Goal: Contribute content: Contribute content

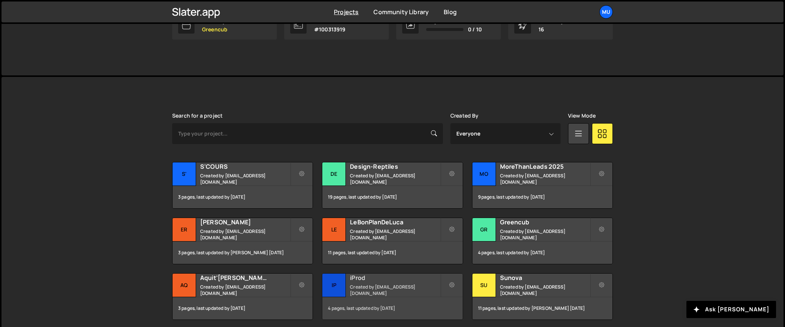
scroll to position [231, 0]
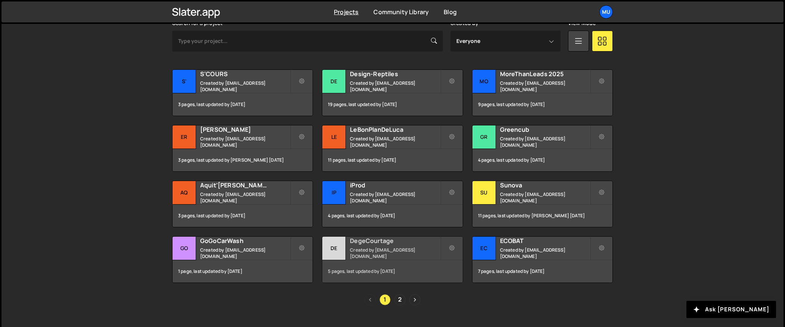
click at [371, 245] on h2 "DegeCourtage" at bounding box center [395, 241] width 90 height 8
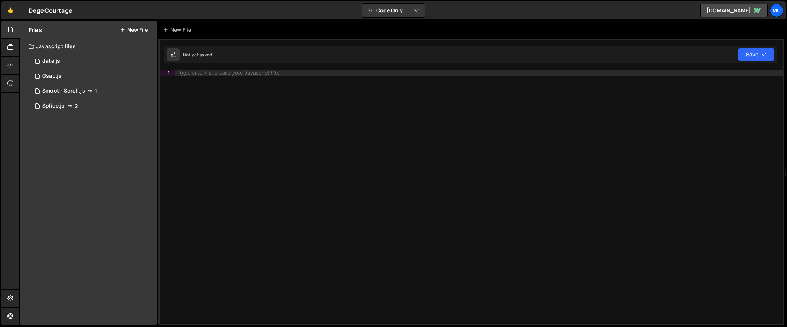
click at [132, 35] on div "Files New File" at bounding box center [88, 30] width 137 height 18
click at [135, 30] on button "New File" at bounding box center [134, 30] width 28 height 6
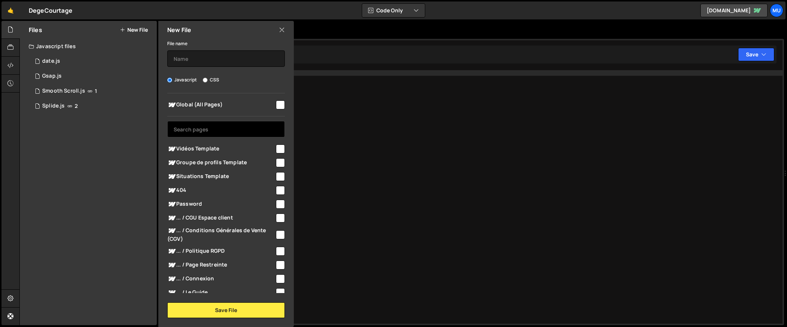
click at [211, 134] on input "text" at bounding box center [226, 129] width 118 height 16
click at [205, 142] on div "Vidéos Template" at bounding box center [226, 149] width 118 height 14
click at [203, 46] on div "File name" at bounding box center [226, 53] width 118 height 28
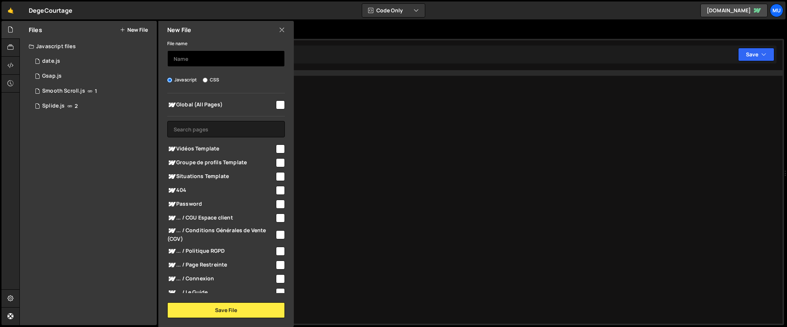
click at [202, 59] on input "text" at bounding box center [226, 58] width 118 height 16
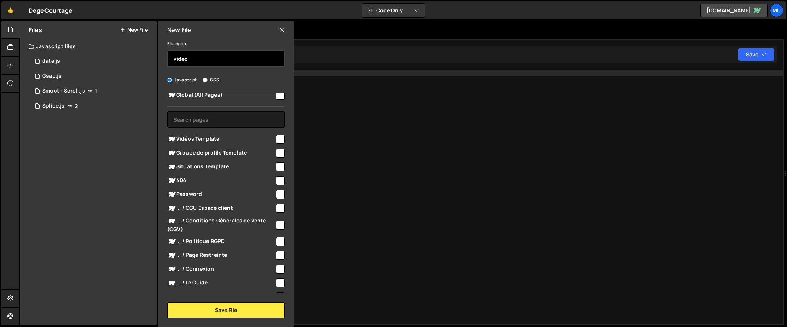
scroll to position [181, 0]
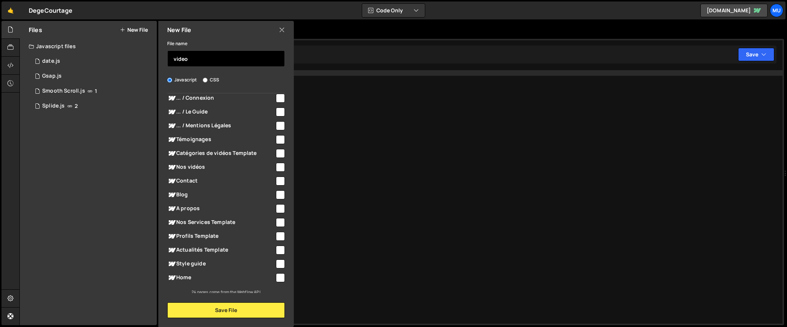
type input "video"
click at [204, 164] on span "Nos vidéos" at bounding box center [221, 167] width 108 height 9
checkbox input "true"
click at [206, 56] on input "video" at bounding box center [226, 58] width 118 height 16
type input "Vidéos"
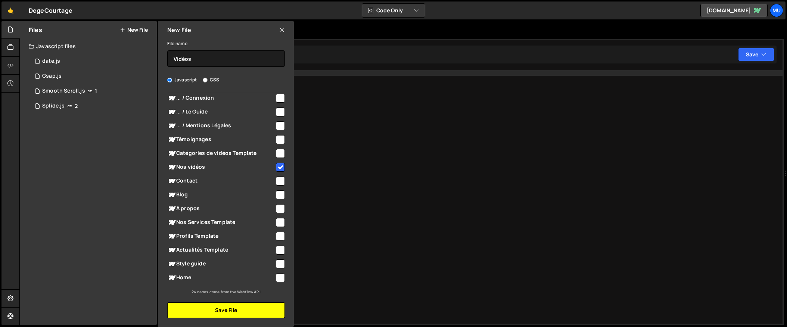
click at [211, 308] on button "Save File" at bounding box center [226, 311] width 118 height 16
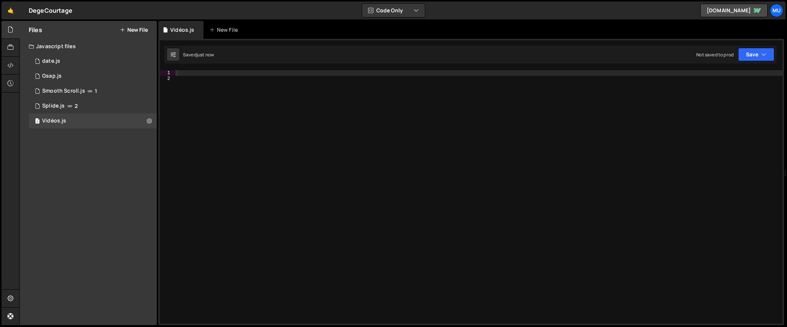
click at [490, 175] on div at bounding box center [479, 202] width 608 height 265
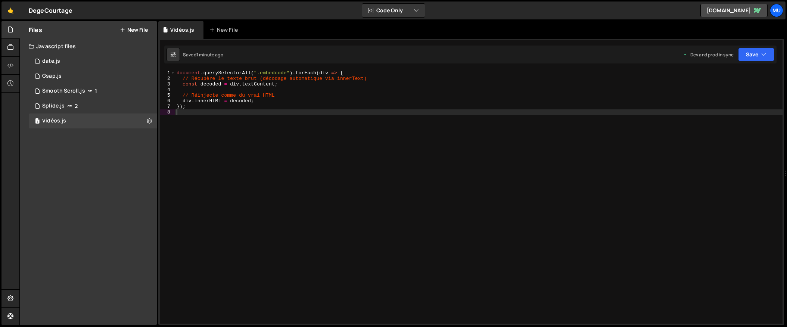
click at [327, 99] on div "document . querySelectorAll ( ".embedcode" ) . forEach ( div => { // Récupère l…" at bounding box center [479, 202] width 608 height 265
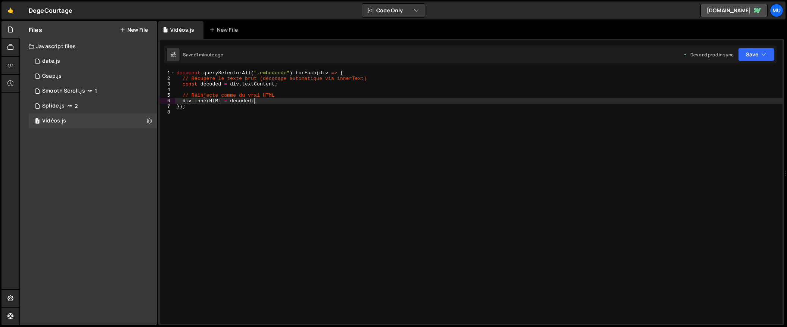
type textarea "});"
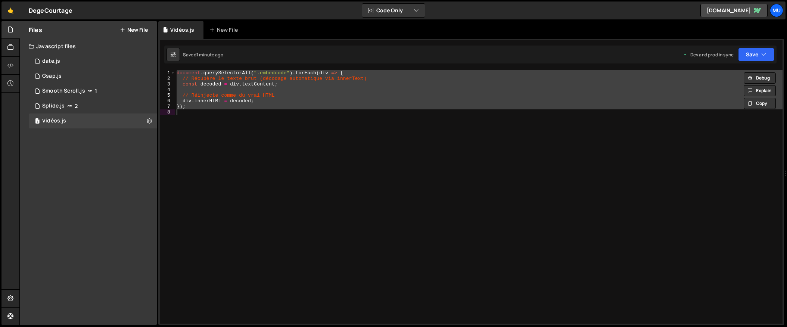
paste textarea
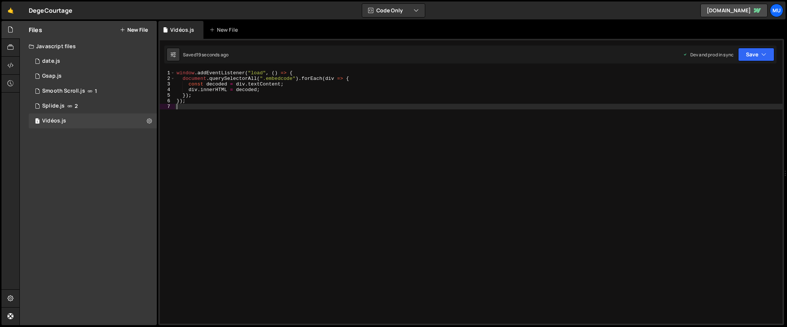
click at [310, 141] on div "window . addEventListener ( "load" , ( ) => { document . querySelectorAll ( ".e…" at bounding box center [479, 202] width 608 height 265
type textarea "});"
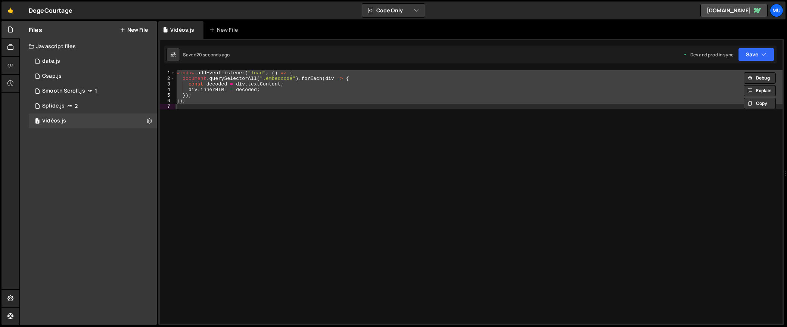
paste textarea
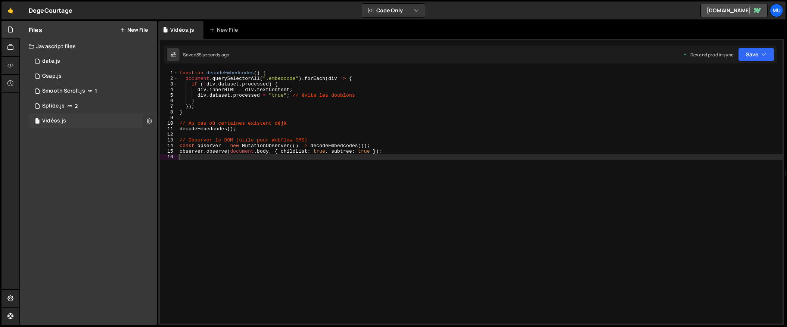
click at [150, 118] on icon at bounding box center [149, 120] width 5 height 7
type input "Vidéos"
radio input "true"
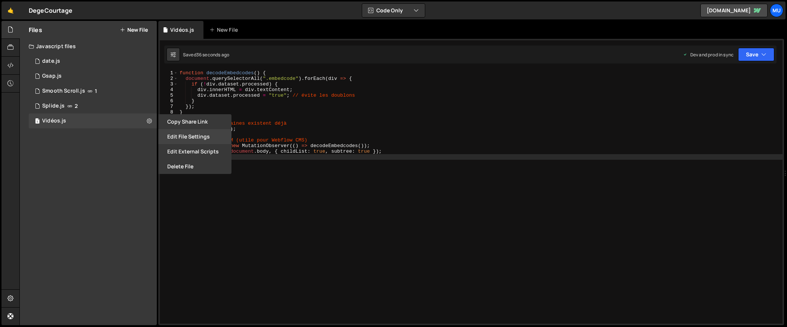
click at [198, 131] on button "Edit File Settings" at bounding box center [194, 136] width 73 height 15
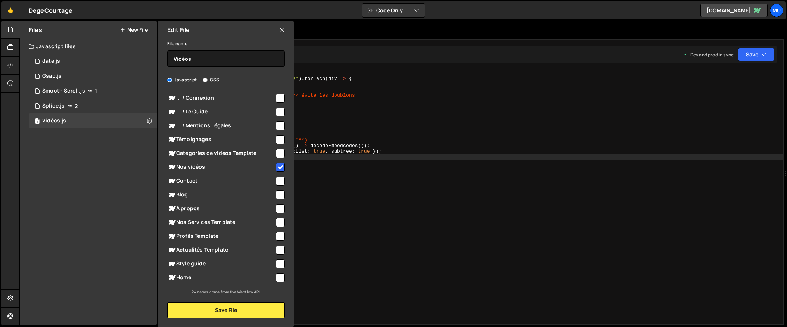
click at [235, 159] on div "Catégories de vidéos Template" at bounding box center [226, 153] width 118 height 14
click at [233, 165] on span "Nos vidéos" at bounding box center [221, 167] width 108 height 9
checkbox input "false"
click at [254, 310] on button "Save File" at bounding box center [226, 311] width 118 height 16
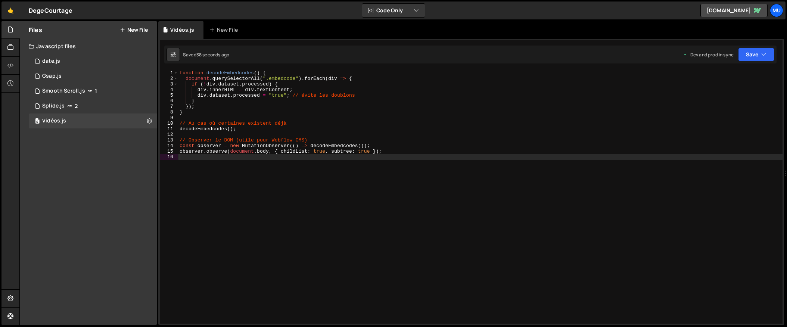
click at [544, 158] on div "function decodeEmbedcodes ( ) { document . querySelectorAll ( ".embedcode" ) . …" at bounding box center [480, 202] width 605 height 265
type textarea "observer.observe(document.body, { childList: true, subtree: true });"
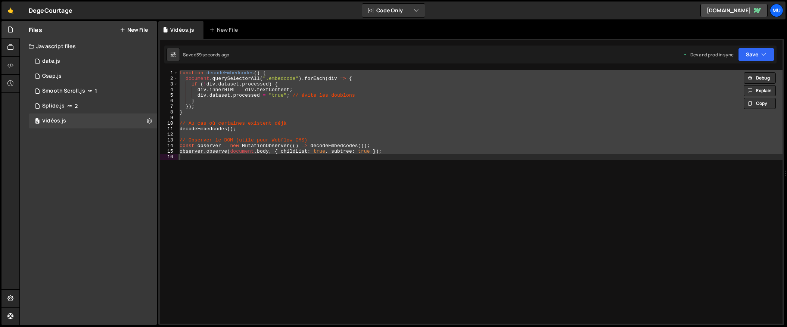
paste textarea
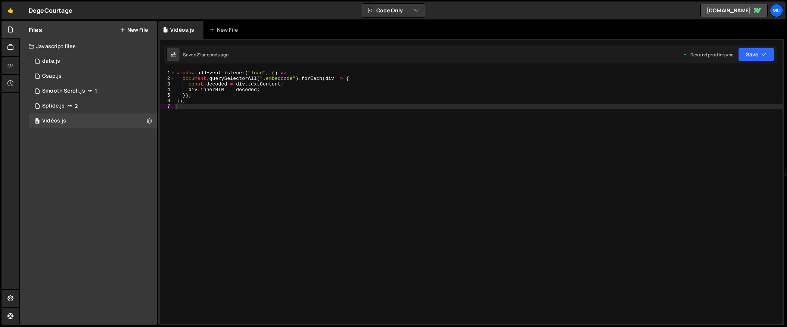
click at [261, 122] on div "window . addEventListener ( "load" , ( ) => { document . querySelectorAll ( ".e…" at bounding box center [479, 202] width 608 height 265
type textarea "});"
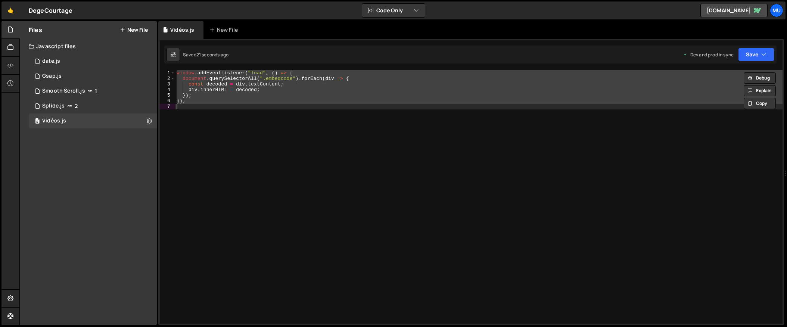
paste textarea
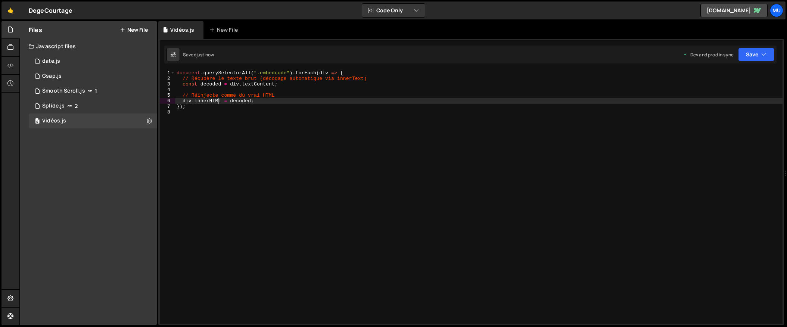
click at [219, 100] on div "document . querySelectorAll ( ".embedcode" ) . forEach ( div => { // Récupère l…" at bounding box center [479, 202] width 608 height 265
type textarea "div.innerHTML = decoded;"
click at [150, 122] on icon at bounding box center [149, 120] width 5 height 7
type input "Vidéos"
radio input "true"
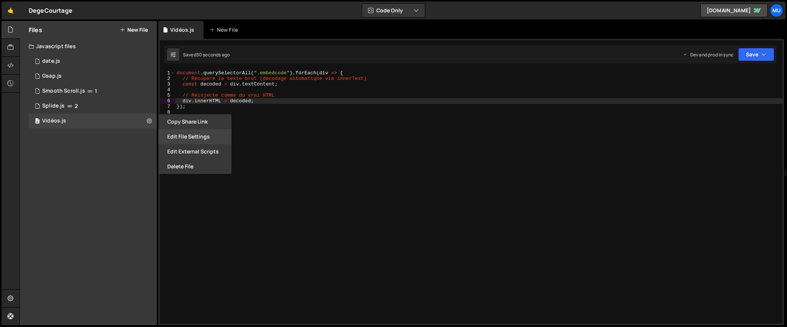
click at [191, 140] on button "Edit File Settings" at bounding box center [194, 136] width 73 height 15
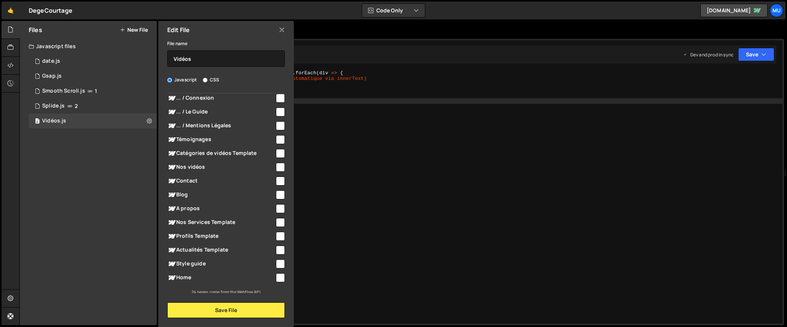
scroll to position [183, 0]
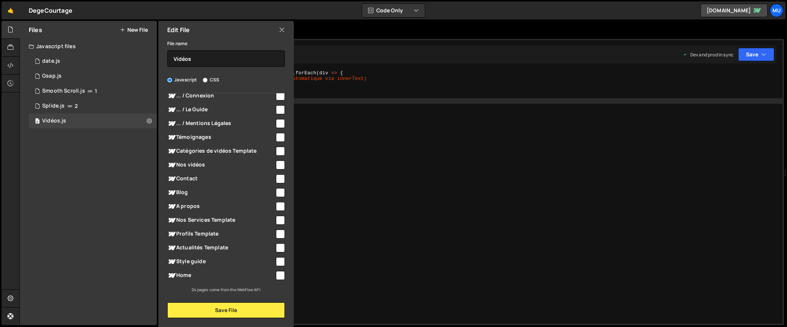
click at [201, 163] on span "Nos vidéos" at bounding box center [221, 165] width 108 height 9
checkbox input "true"
click at [253, 312] on button "Save File" at bounding box center [226, 311] width 118 height 16
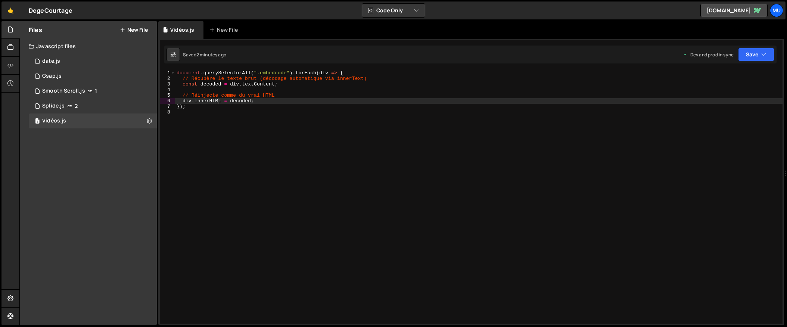
click at [266, 97] on div "document . querySelectorAll ( ".embedcode" ) . forEach ( div => { // Récupère l…" at bounding box center [479, 202] width 608 height 265
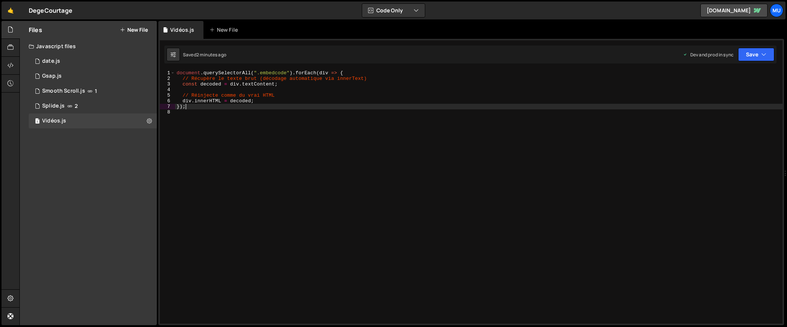
click at [257, 106] on div "document . querySelectorAll ( ".embedcode" ) . forEach ( div => { // Récupère l…" at bounding box center [479, 202] width 608 height 265
type textarea "});"
click at [395, 161] on div "document . querySelectorAll ( ".embedcode" ) . forEach ( div => { // Récupère l…" at bounding box center [479, 202] width 608 height 265
type textarea "});"
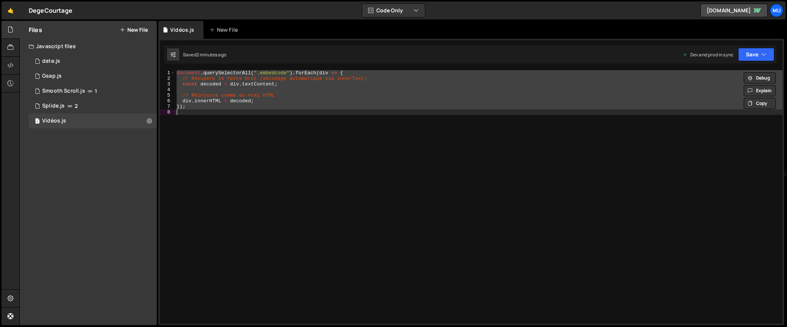
paste textarea
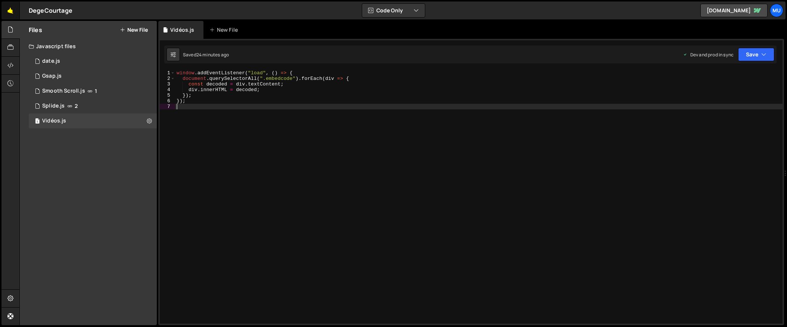
click at [12, 15] on link "🤙" at bounding box center [10, 10] width 18 height 18
click at [144, 35] on div "Files New File" at bounding box center [88, 30] width 137 height 18
click at [144, 29] on button "New File" at bounding box center [134, 30] width 28 height 6
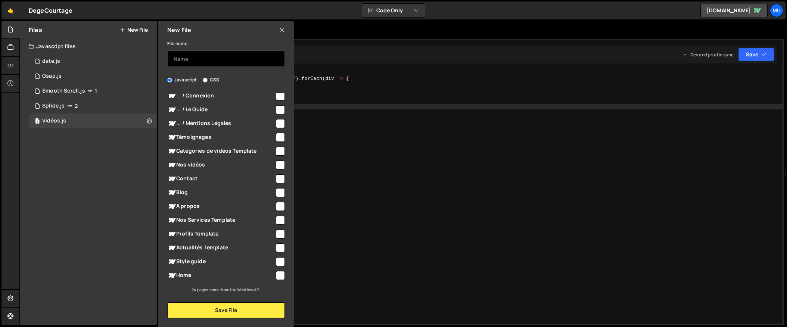
click at [184, 56] on input "text" at bounding box center [226, 58] width 118 height 16
type input "Les dates"
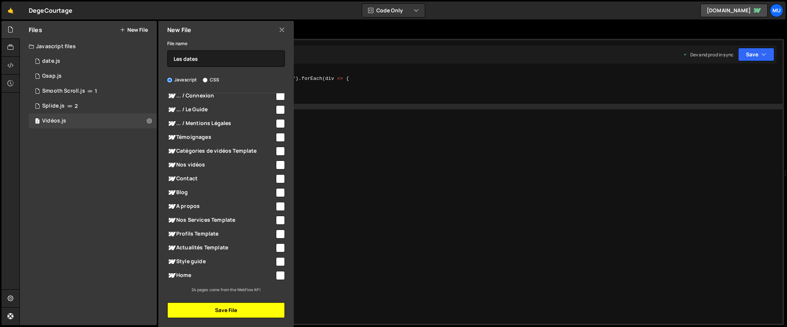
click at [226, 310] on button "Save File" at bounding box center [226, 311] width 118 height 16
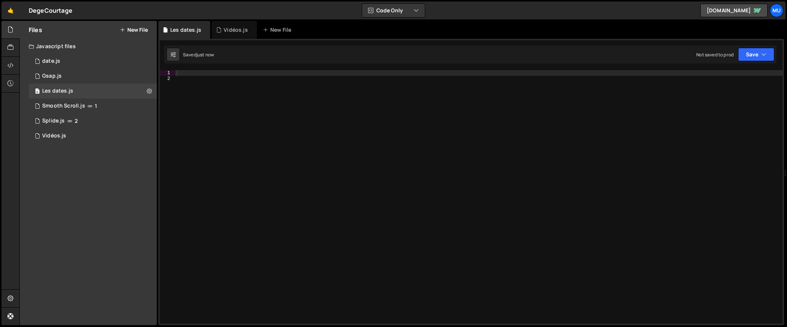
click at [259, 117] on div at bounding box center [479, 202] width 608 height 265
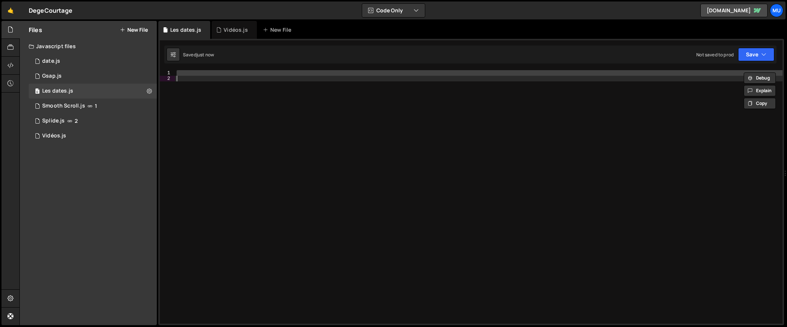
paste textarea
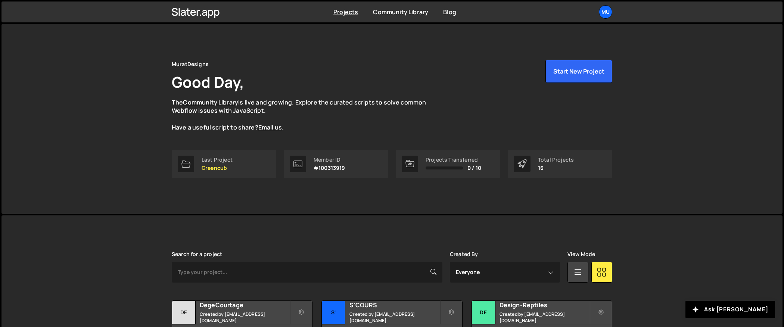
scroll to position [222, 0]
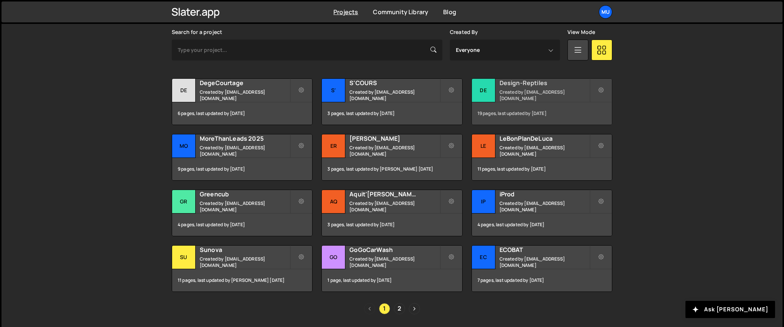
click at [557, 102] on div "Design-Reptiles Created by muratdesigns1@gmail.com" at bounding box center [542, 90] width 140 height 23
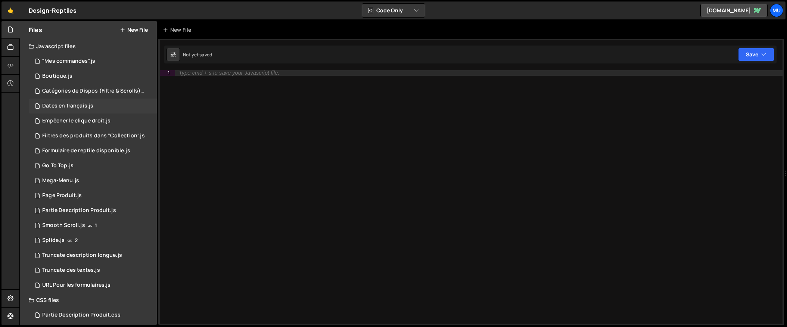
click at [77, 107] on div "Dates en français.js" at bounding box center [67, 106] width 51 height 7
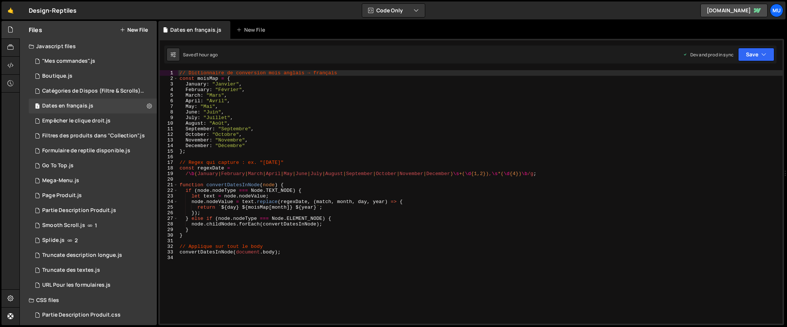
click at [261, 145] on div "// Dictionnaire de conversion mois anglais → français const moisMap = { January…" at bounding box center [480, 202] width 605 height 265
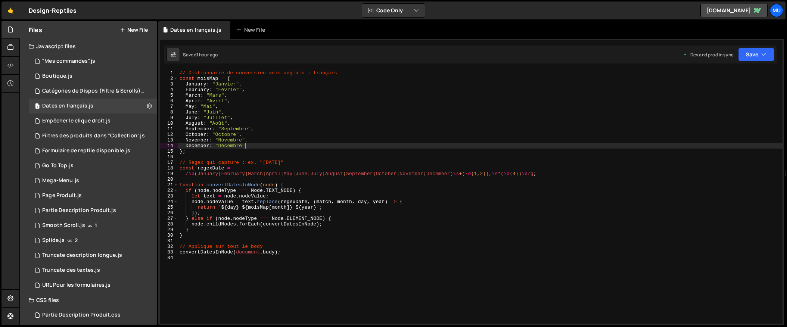
type textarea "convertDatesInNode(document.body);"
